Goal: Find specific page/section: Find specific page/section

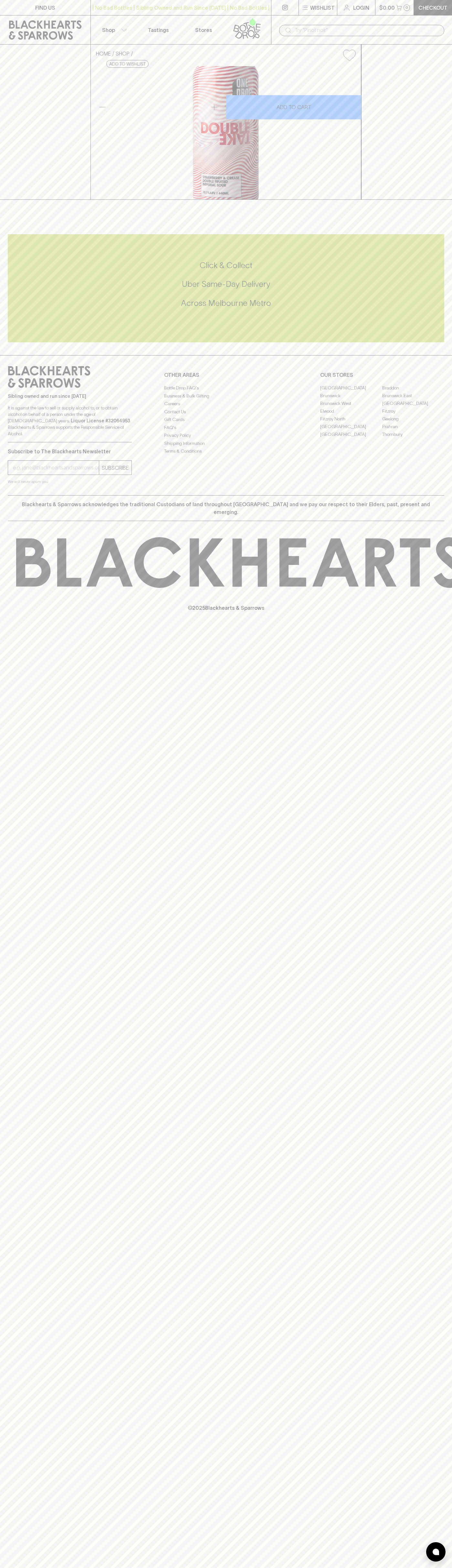
click at [67, 10] on link "FIND US" at bounding box center [45, 7] width 90 height 15
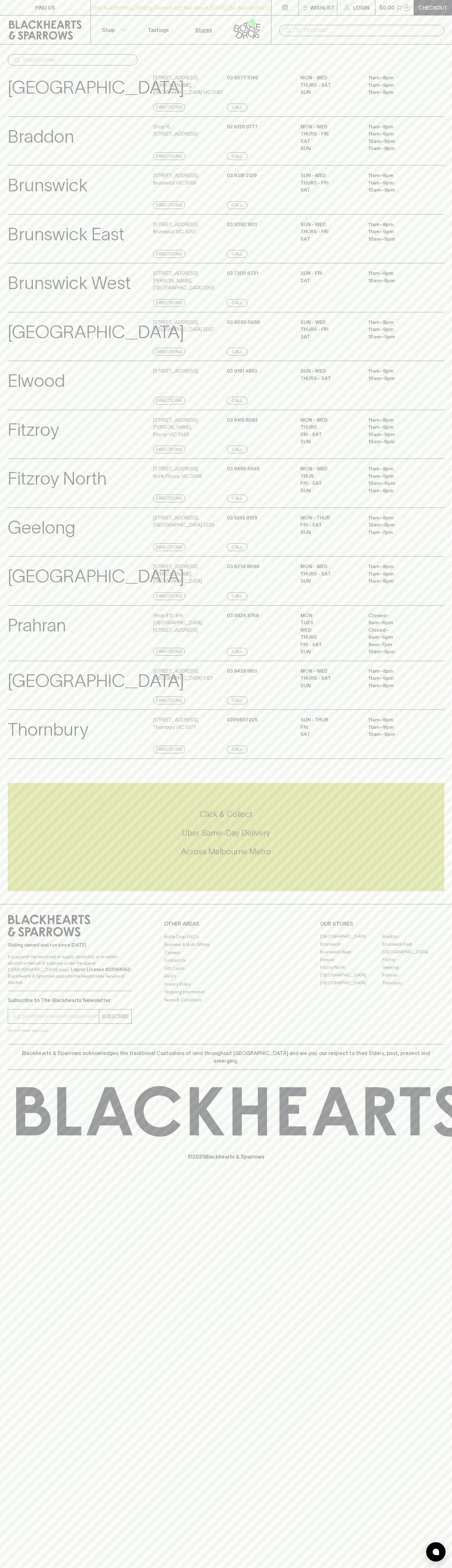
click at [425, 1567] on html "FIND US | No Bad Bottles | Sibling Owned and Run Since [DATE] | No Bad Bottles …" at bounding box center [226, 784] width 452 height 1568
click at [24, 405] on div "Elwood View Store Details" at bounding box center [80, 386] width 144 height 37
